Goal: Task Accomplishment & Management: Complete application form

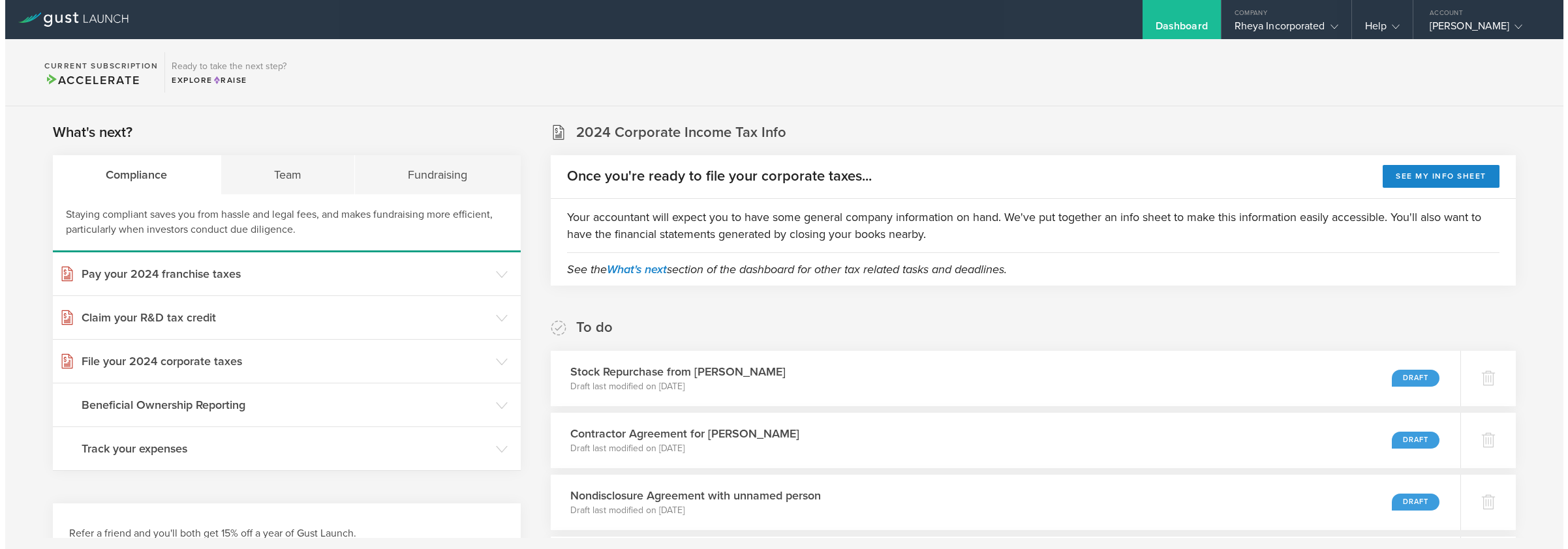
scroll to position [769, 0]
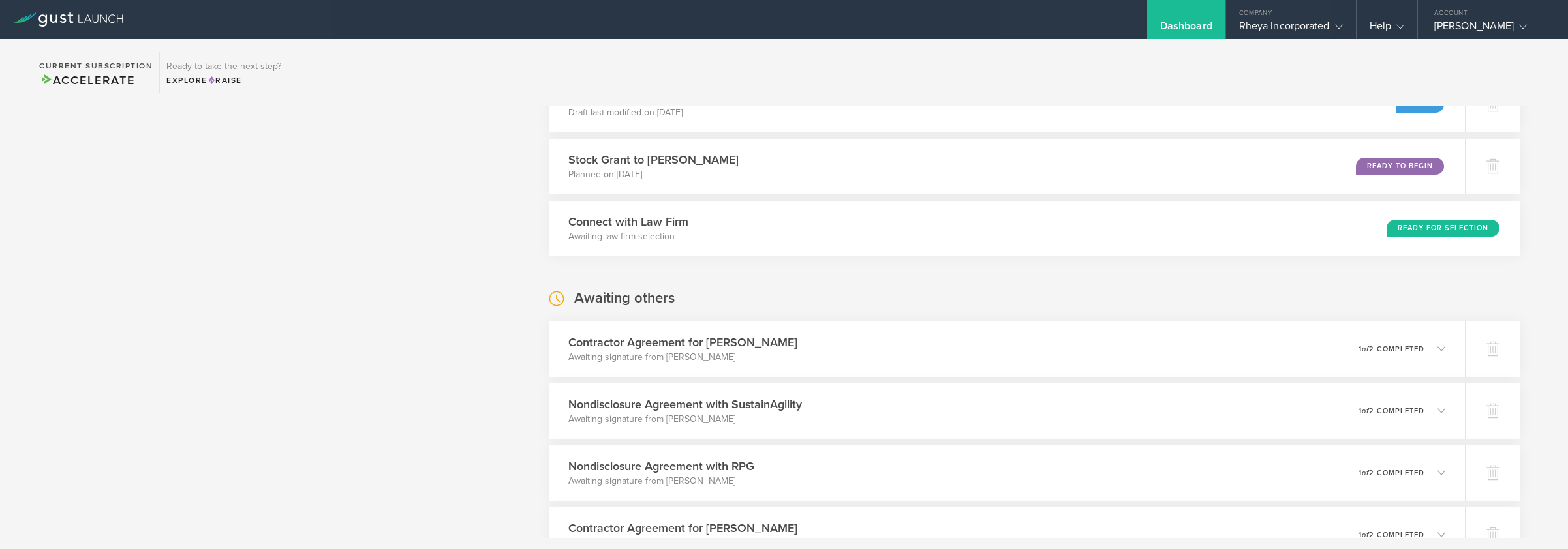
scroll to position [143, 0]
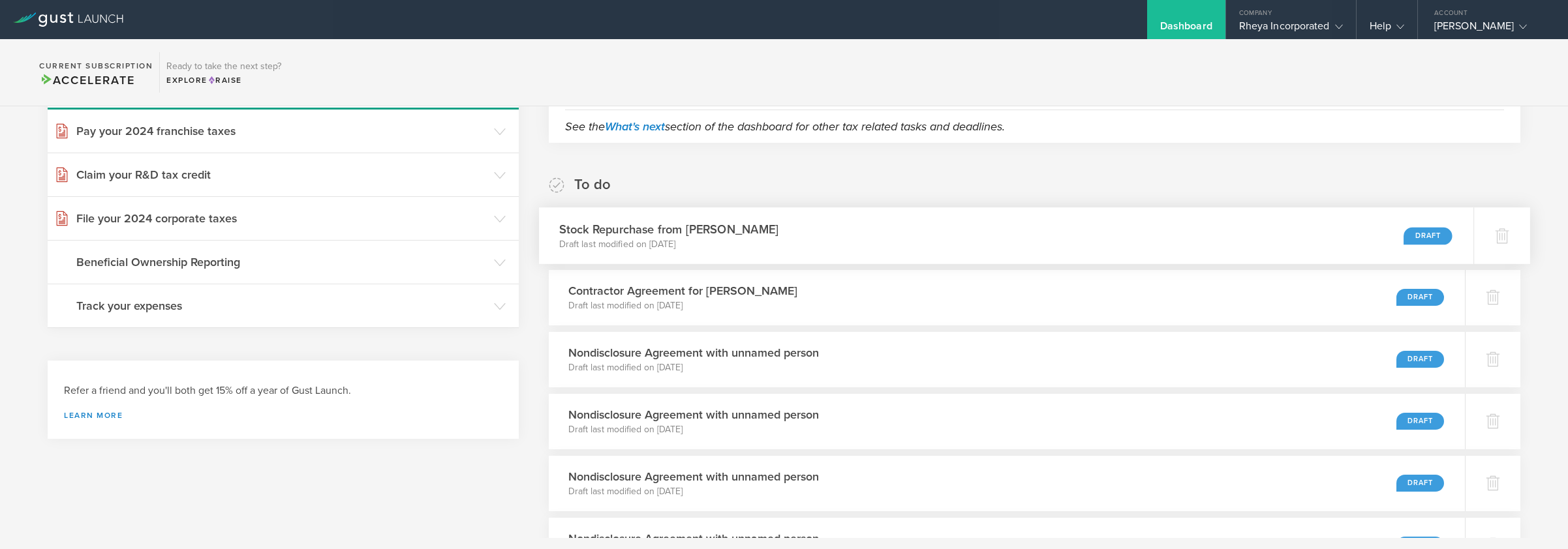
click at [891, 238] on div "Stock Repurchase from [PERSON_NAME] Draft last modified on [DATE] Draft" at bounding box center [1006, 235] width 934 height 57
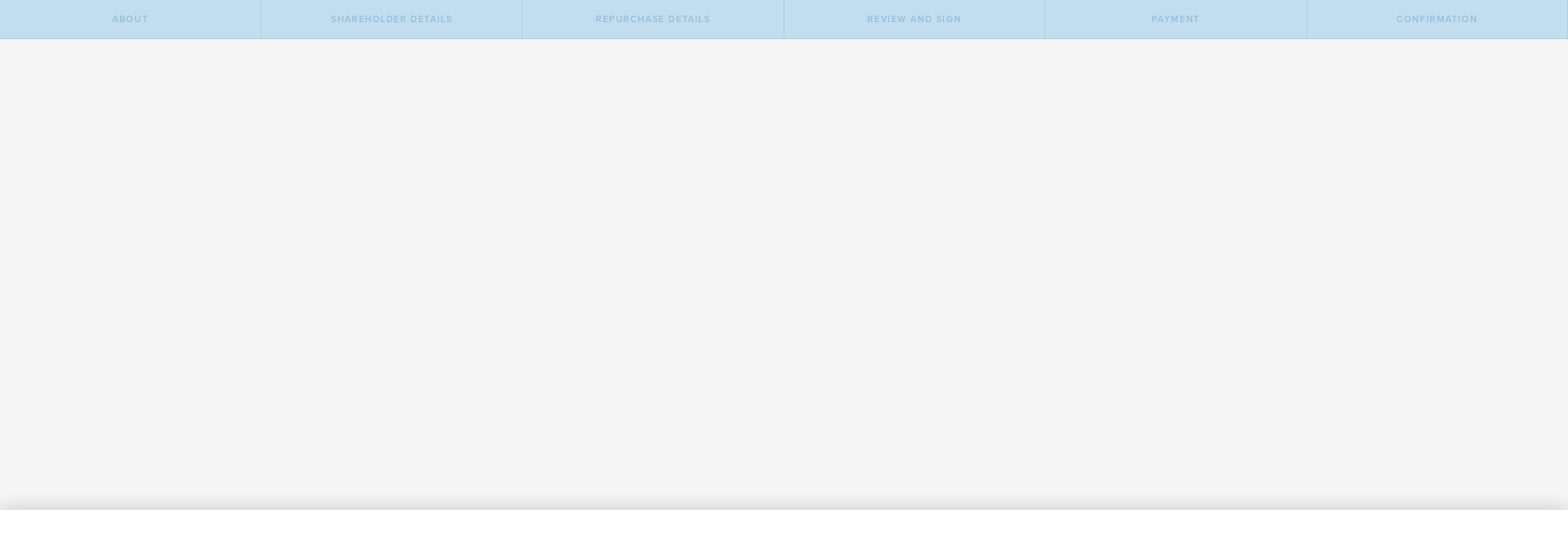
radio input "true"
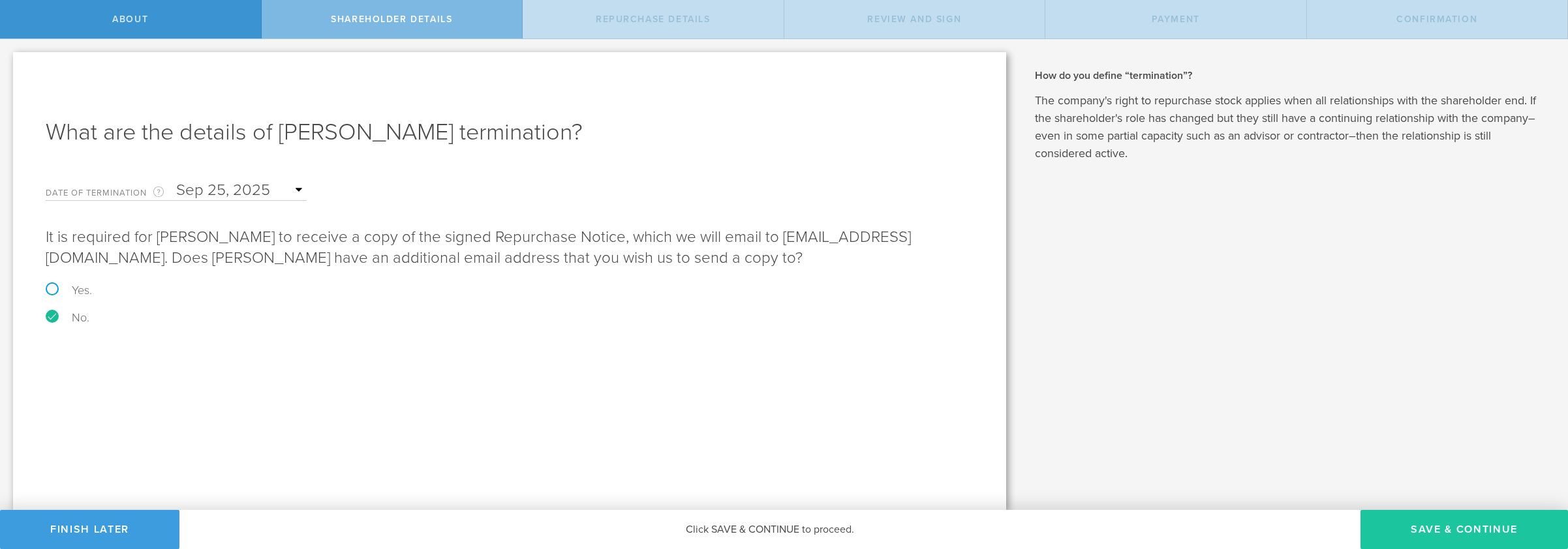
click at [1413, 525] on button "Save & Continue" at bounding box center [1463, 530] width 207 height 40
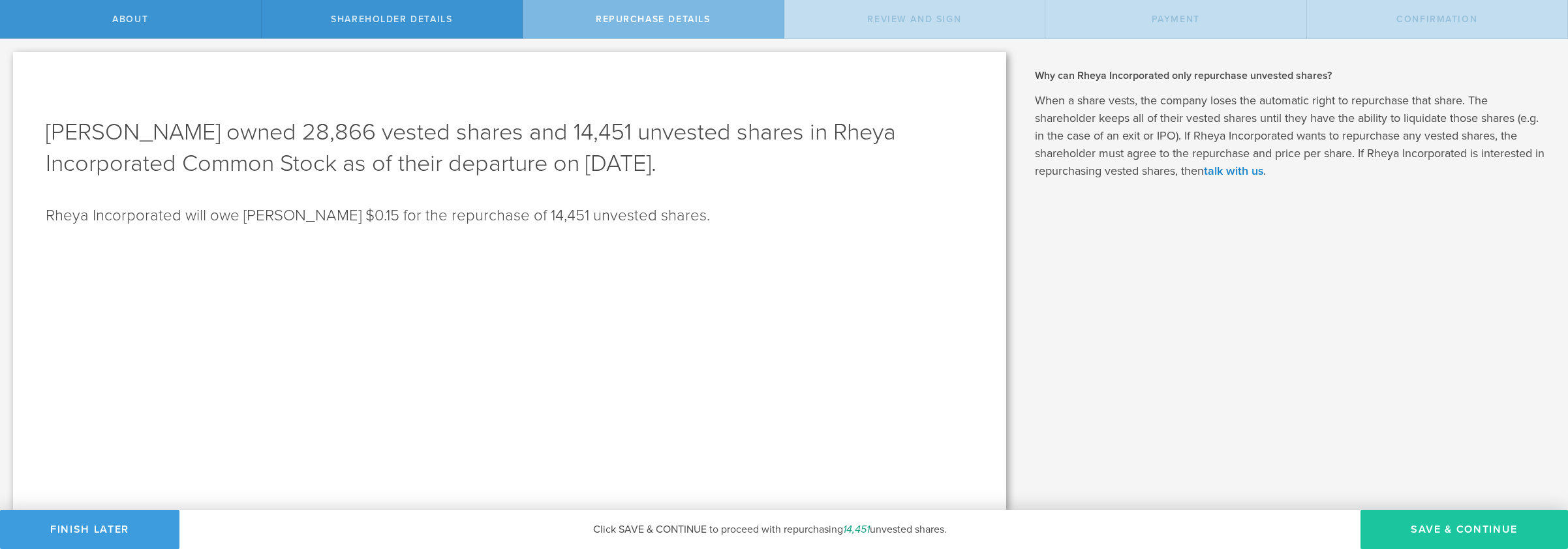
click at [1419, 515] on button "Save & Continue" at bounding box center [1463, 530] width 207 height 40
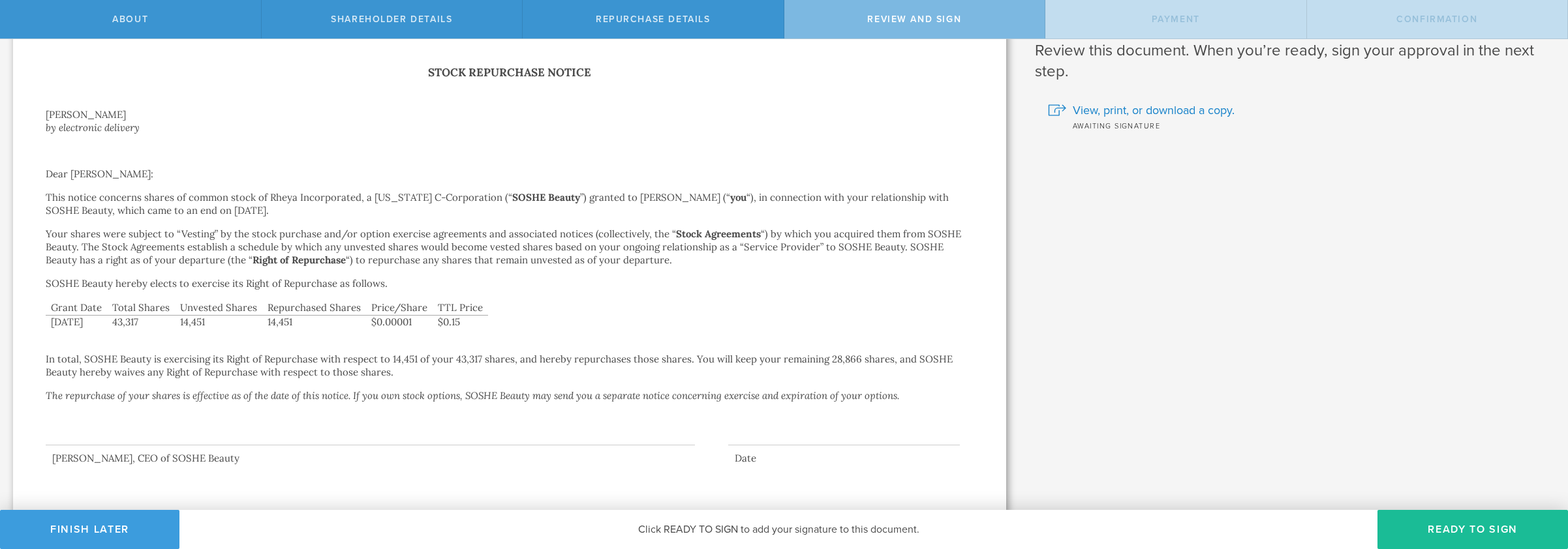
scroll to position [41, 0]
click at [1440, 522] on button "Ready to Sign" at bounding box center [1472, 530] width 190 height 40
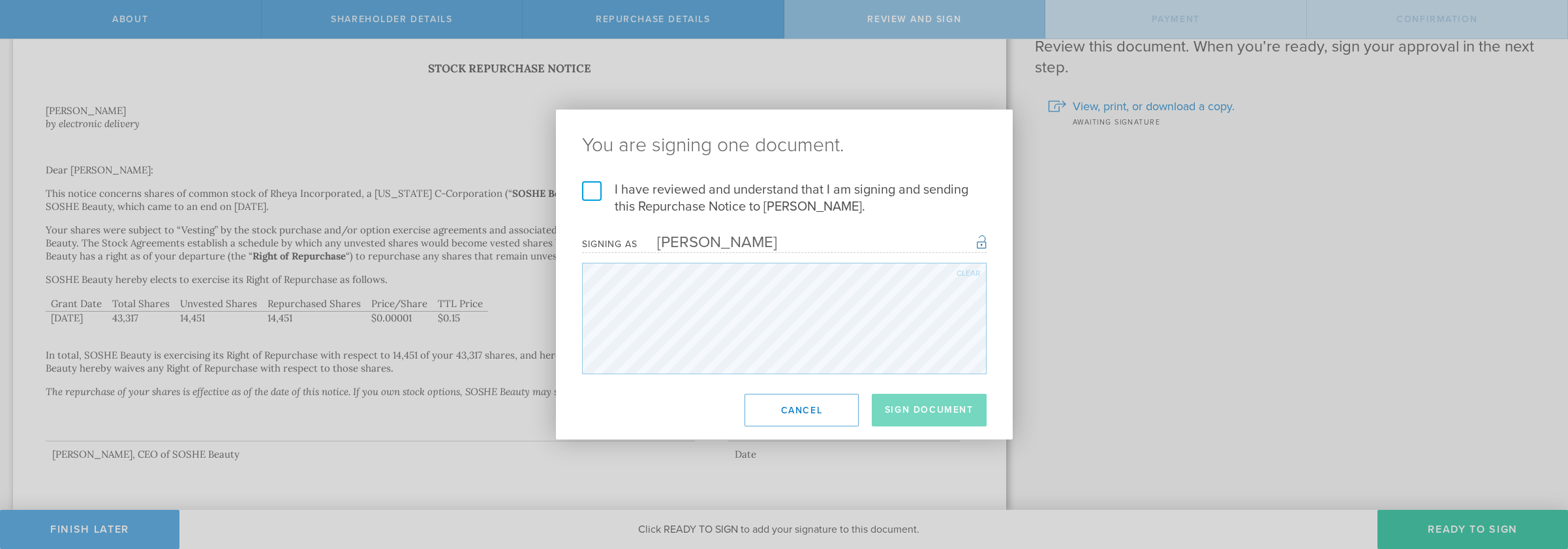
click at [578, 183] on div "I have reviewed and understand that I am signing and sending this Repurchase No…" at bounding box center [784, 278] width 457 height 193
click at [590, 192] on label "I have reviewed and understand that I am signing and sending this Repurchase No…" at bounding box center [784, 199] width 404 height 34
click at [0, 0] on input "I have reviewed and understand that I am signing and sending this Repurchase No…" at bounding box center [0, 0] width 0 height 0
click at [900, 409] on button "Sign Document" at bounding box center [929, 410] width 115 height 33
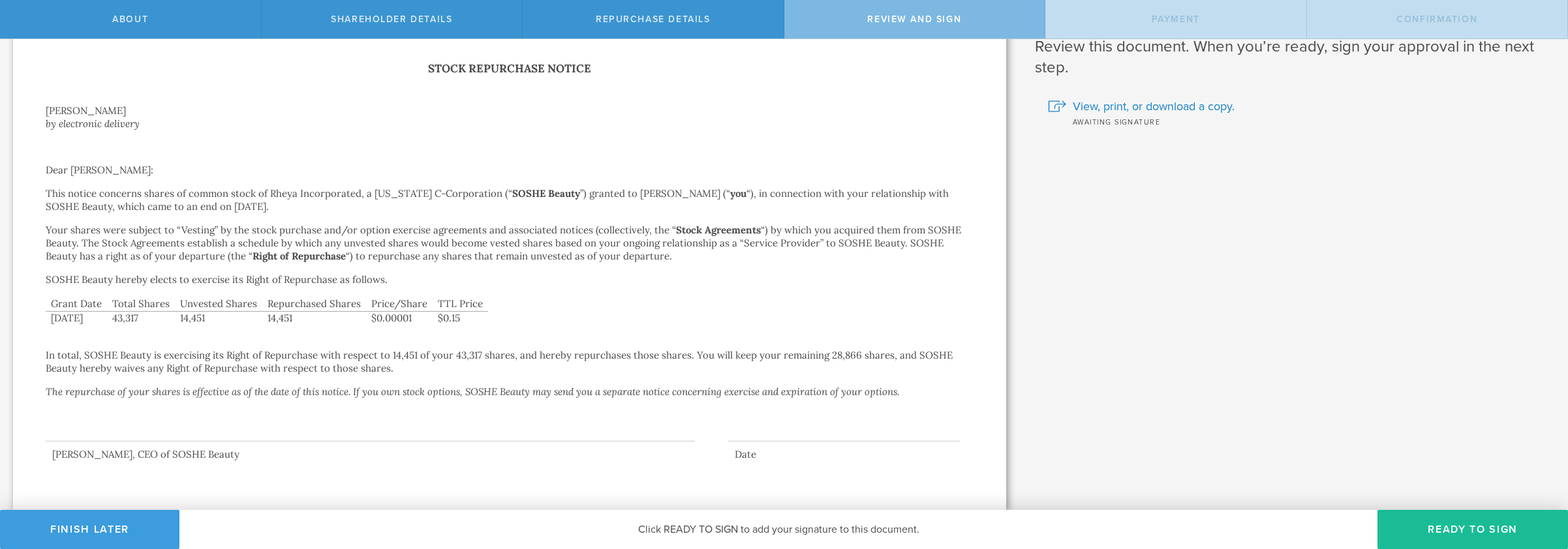
scroll to position [0, 0]
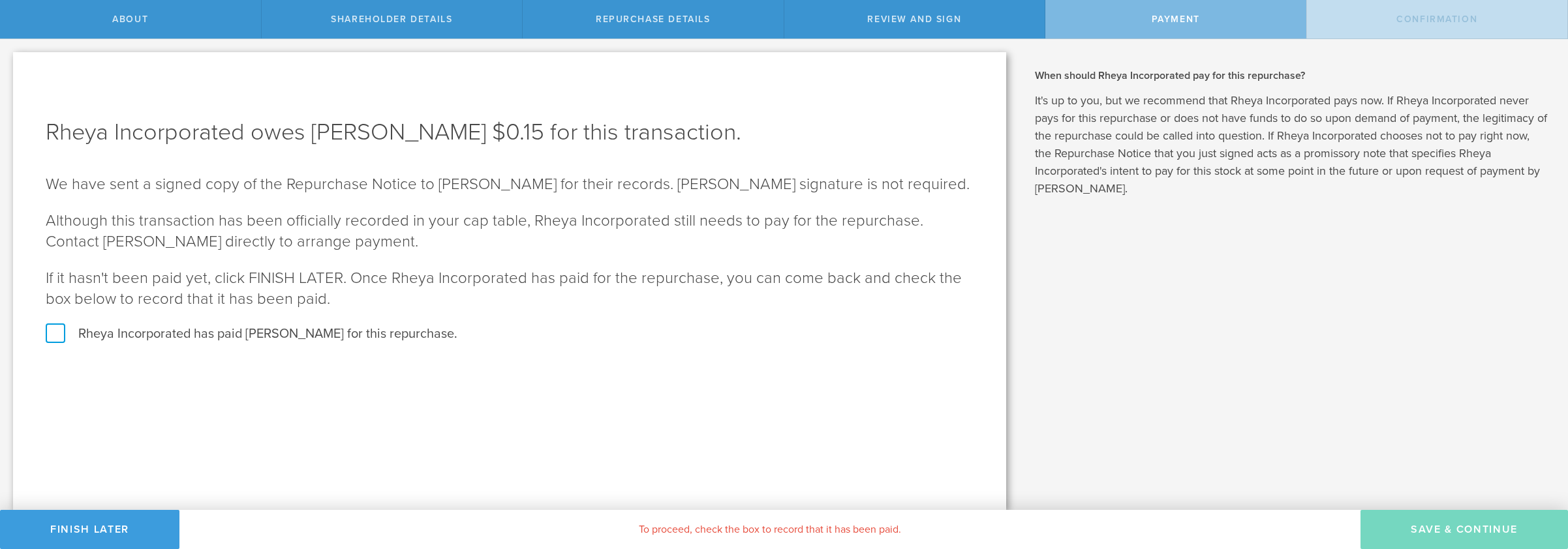
click at [627, 440] on div "Rheya Incorporated owes Carolyn Dushek $0.15 for this transaction. We have sent…" at bounding box center [509, 281] width 993 height 458
click at [97, 522] on button "Finish Later" at bounding box center [89, 530] width 180 height 40
